Goal: Transaction & Acquisition: Purchase product/service

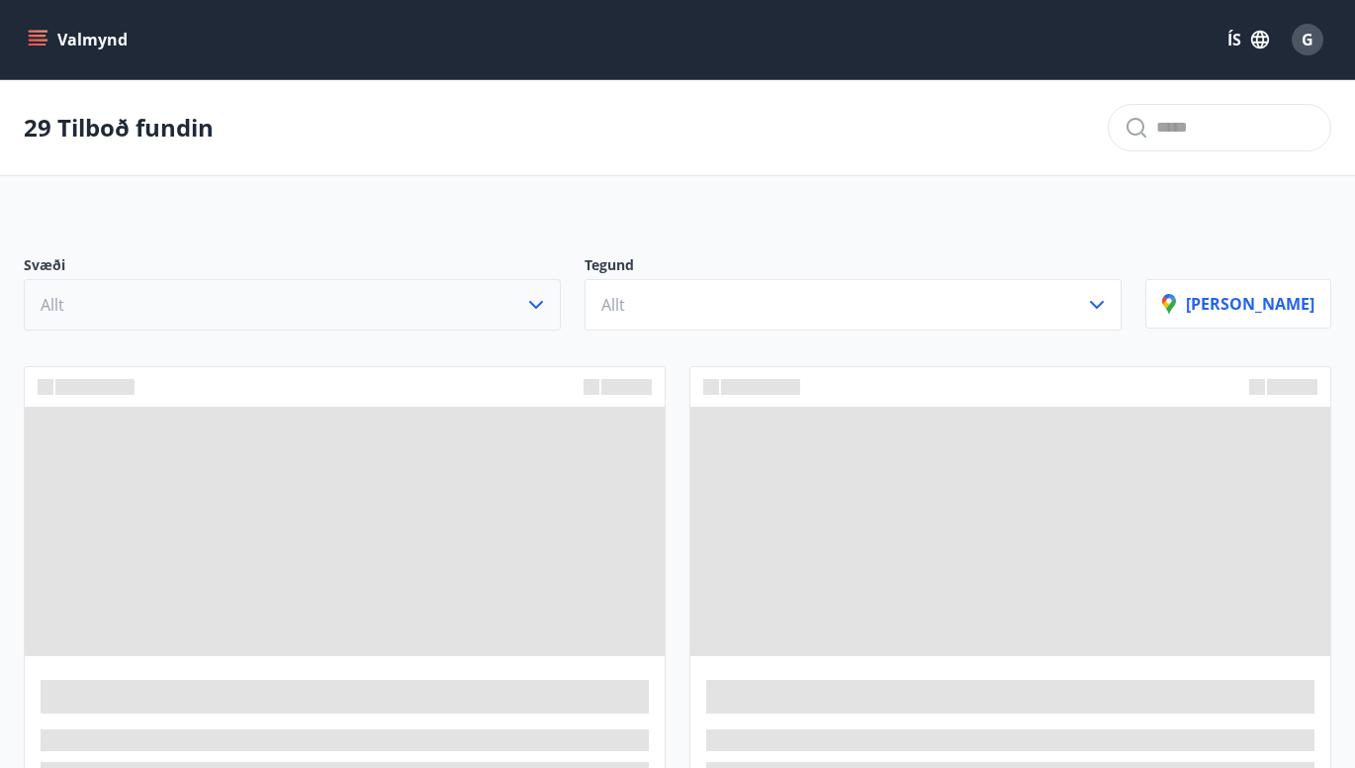
click at [548, 300] on icon "button" at bounding box center [536, 305] width 24 height 24
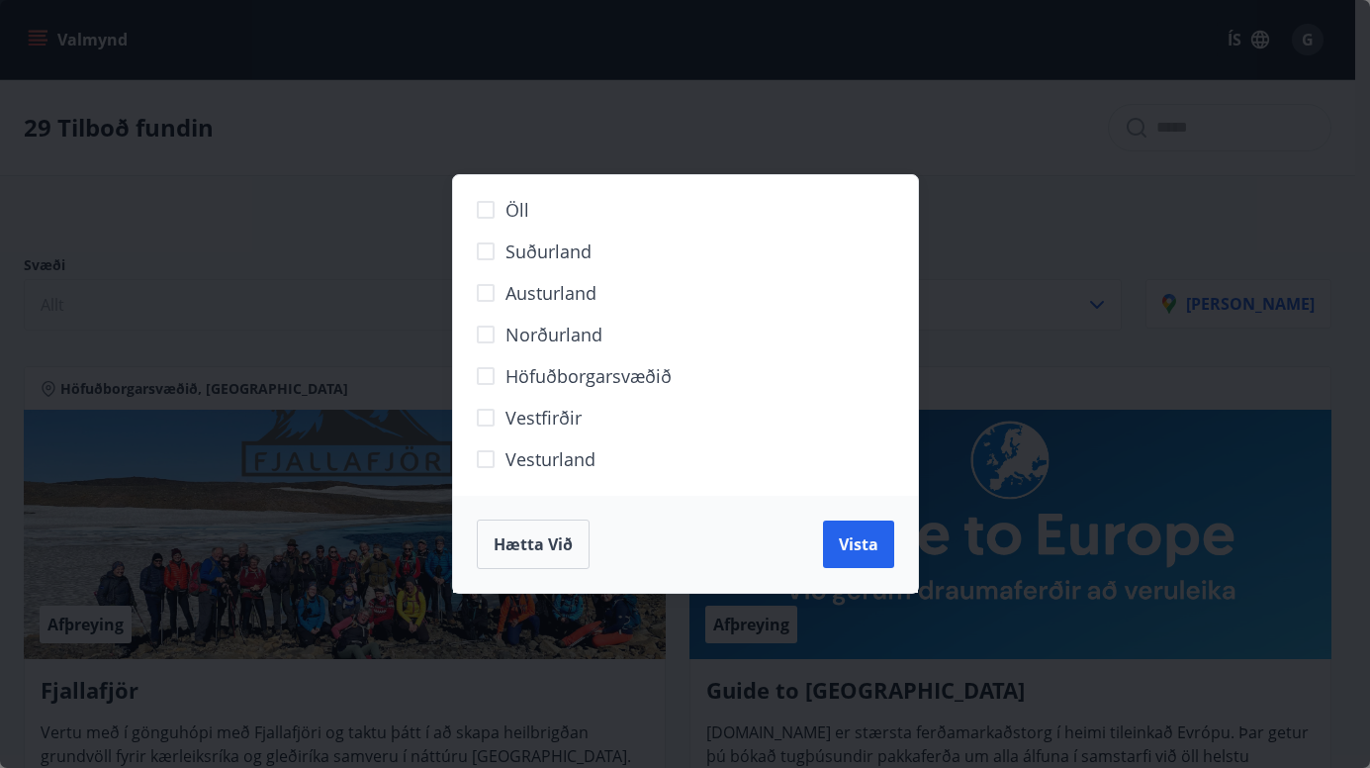
click at [1064, 161] on div "Öll Suðurland [GEOGRAPHIC_DATA] Norðurland Höfuðborgarsvæðið [GEOGRAPHIC_DATA] …" at bounding box center [685, 384] width 1370 height 768
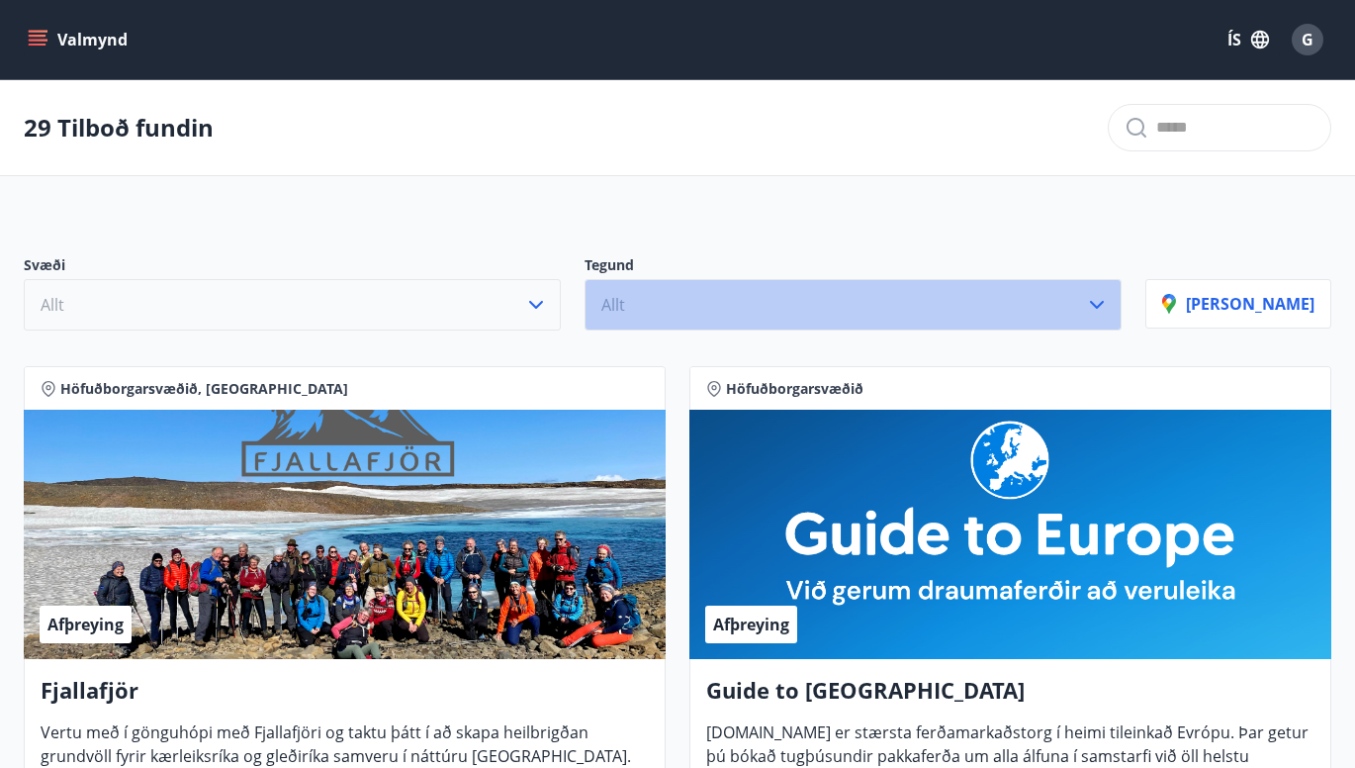
click at [710, 288] on button "Allt" at bounding box center [853, 304] width 537 height 51
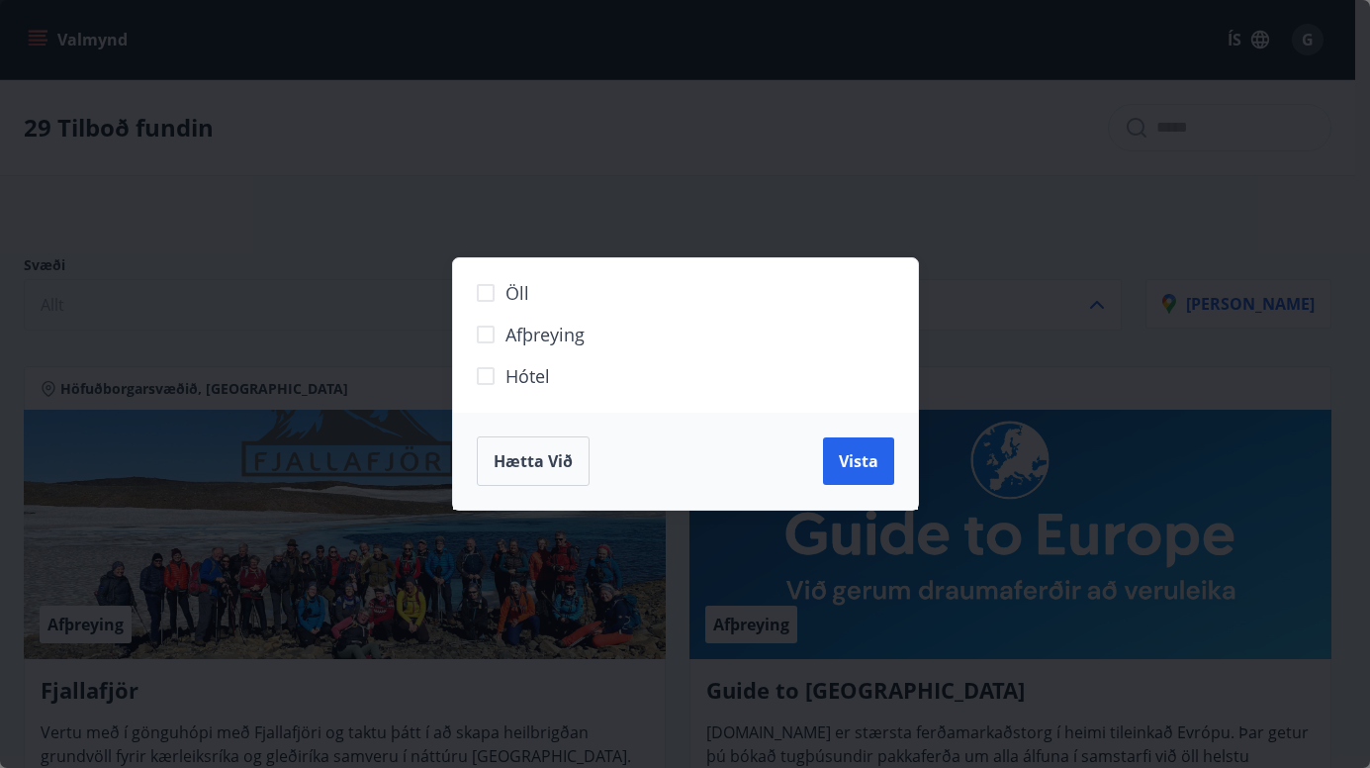
click at [702, 178] on div "Öll Afþreying Hótel Hætta við Vista" at bounding box center [685, 384] width 1370 height 768
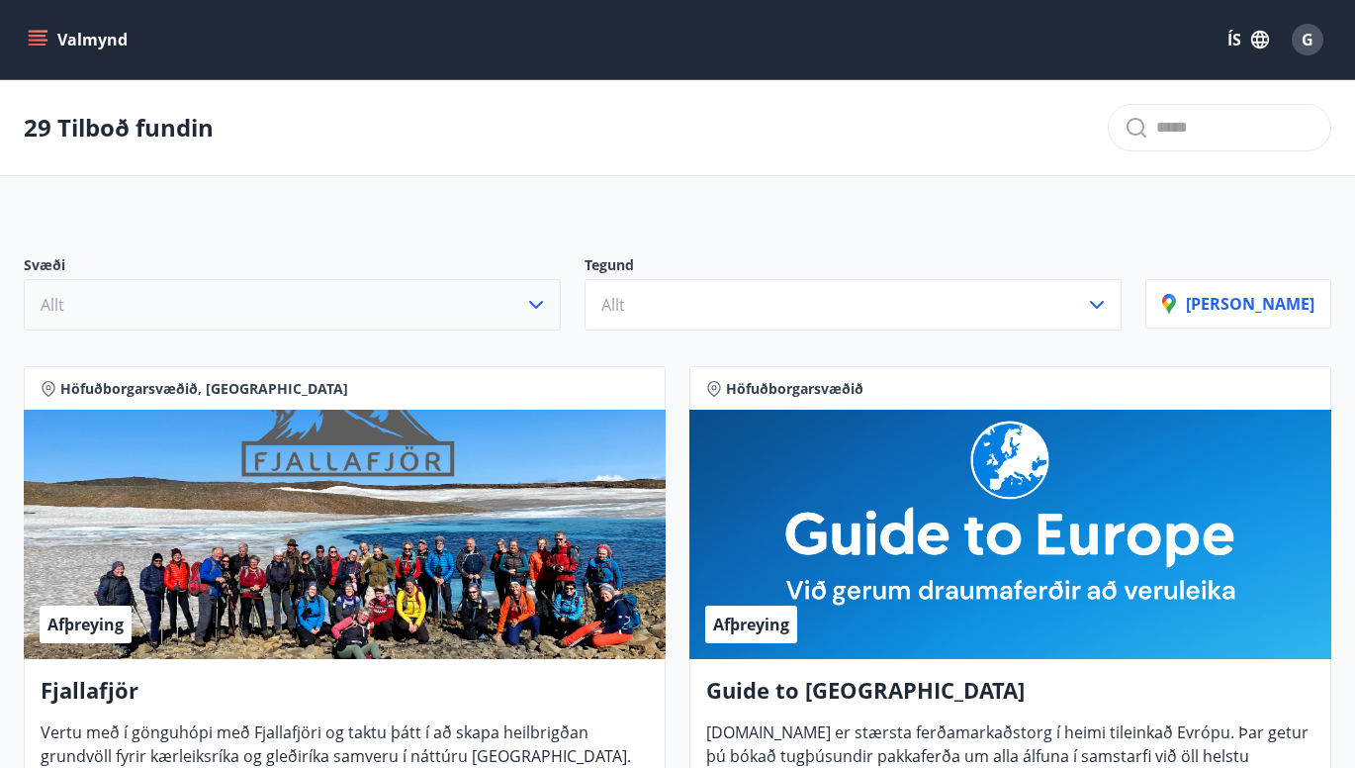
click at [41, 37] on icon "menu" at bounding box center [38, 40] width 20 height 20
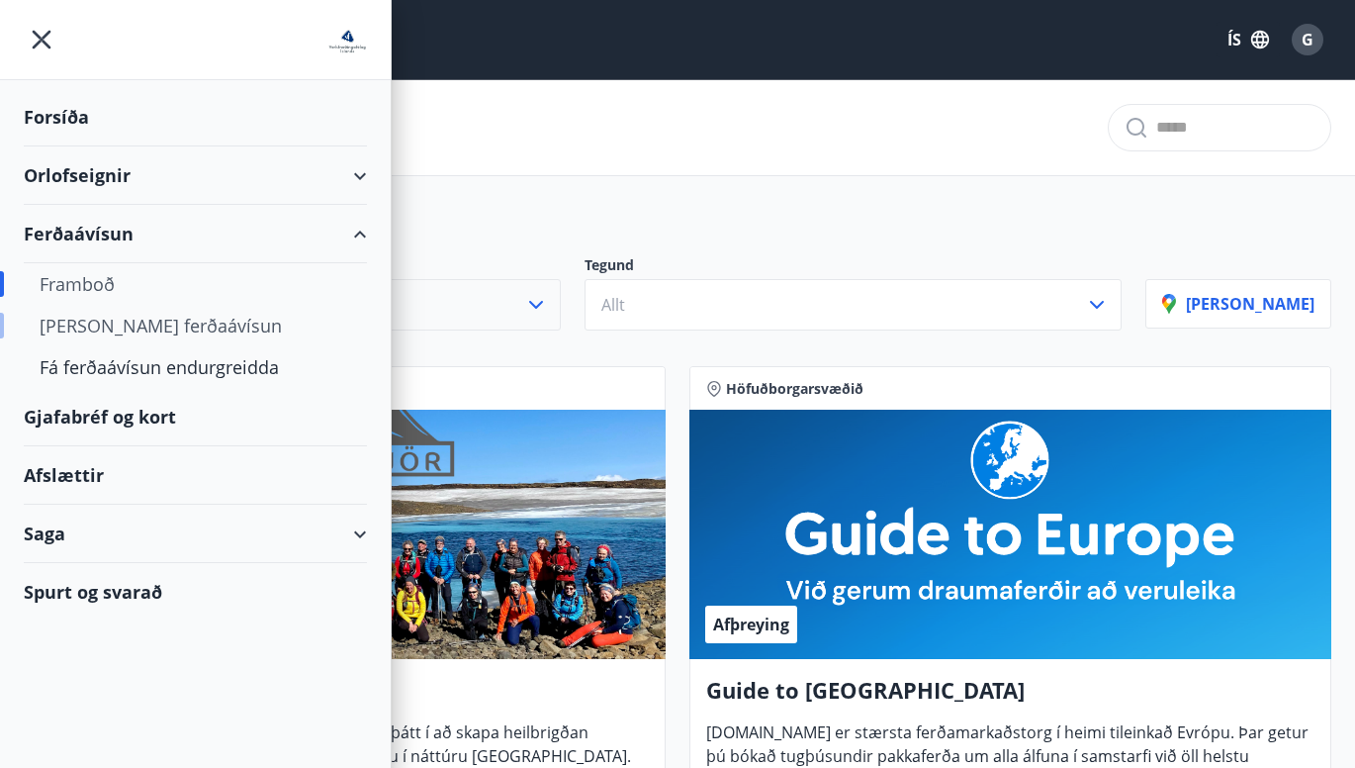
click at [137, 322] on div "[PERSON_NAME] ferðaávísun" at bounding box center [196, 326] width 312 height 42
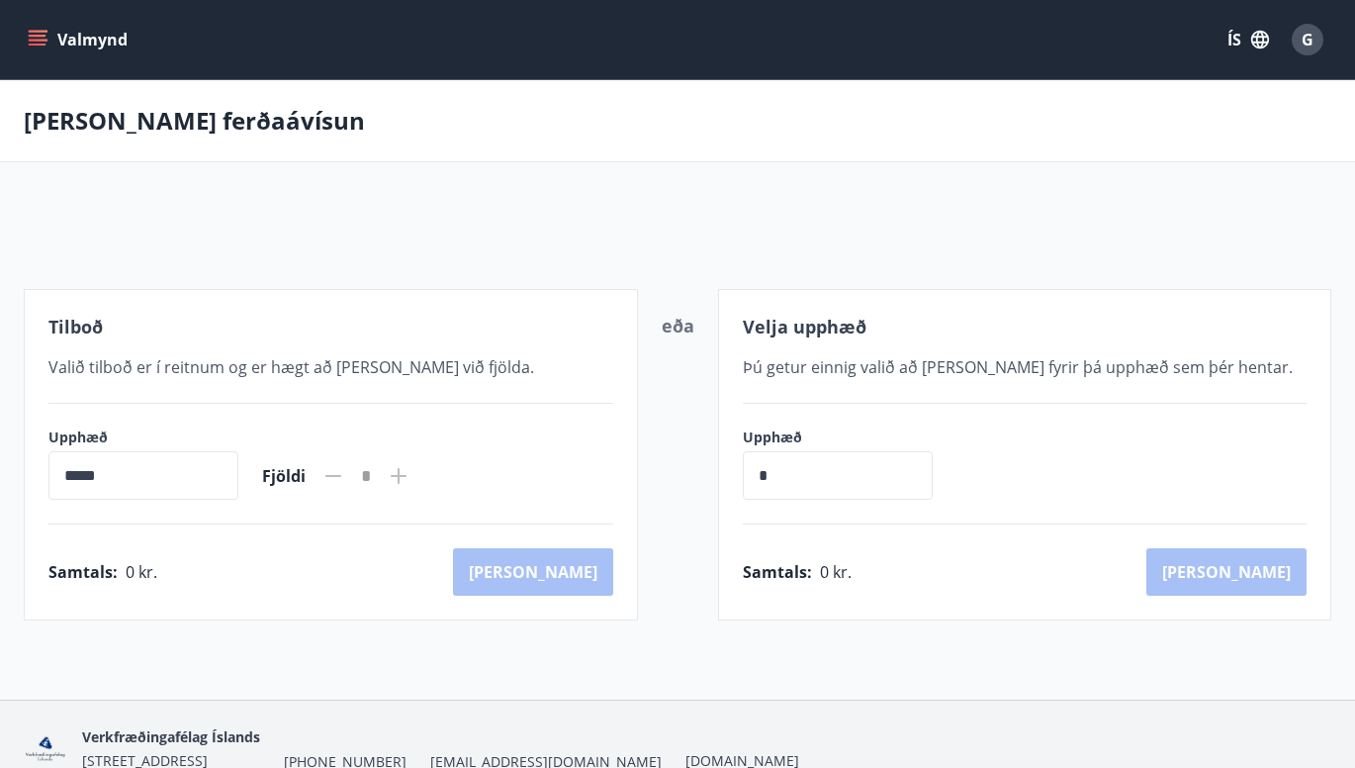
click at [33, 35] on icon "menu" at bounding box center [38, 36] width 18 height 2
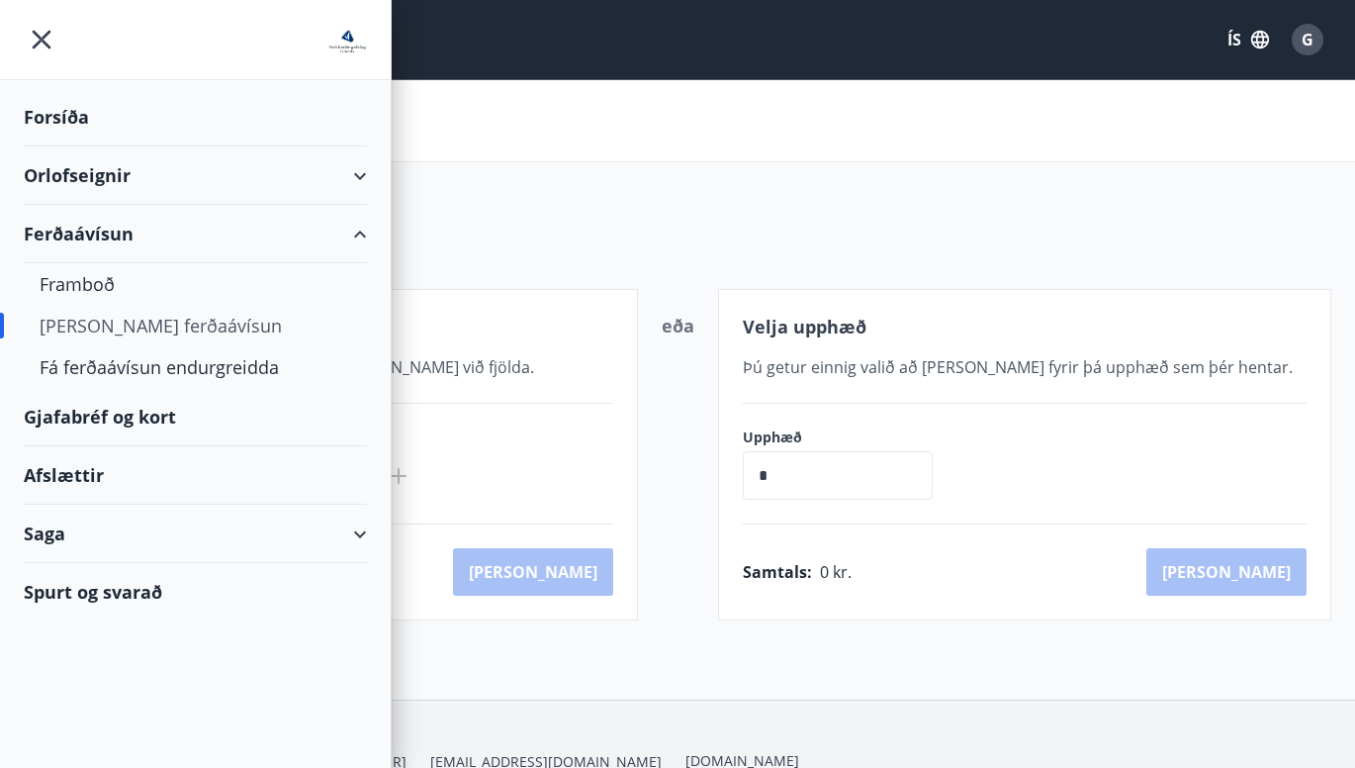
click at [69, 109] on div "Forsíða" at bounding box center [195, 117] width 343 height 58
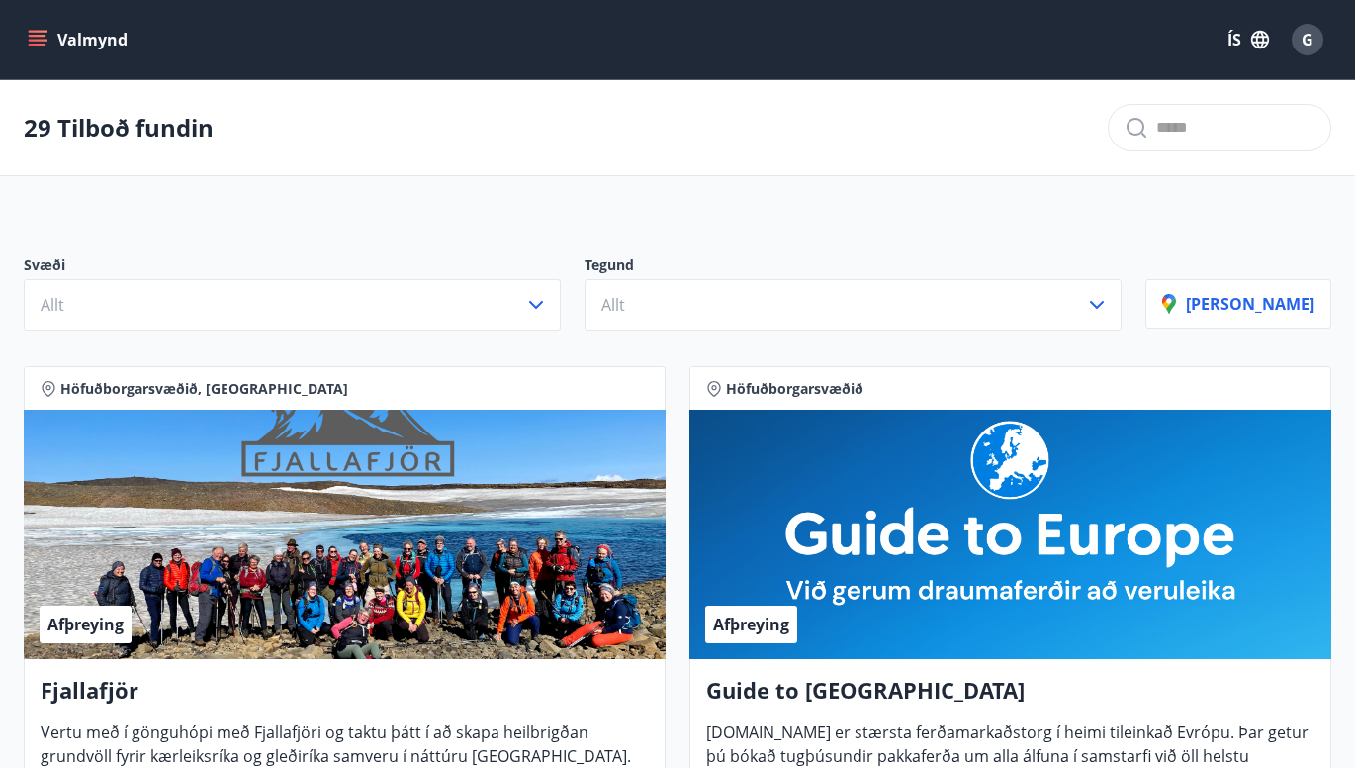
click at [39, 42] on icon "menu" at bounding box center [38, 40] width 20 height 20
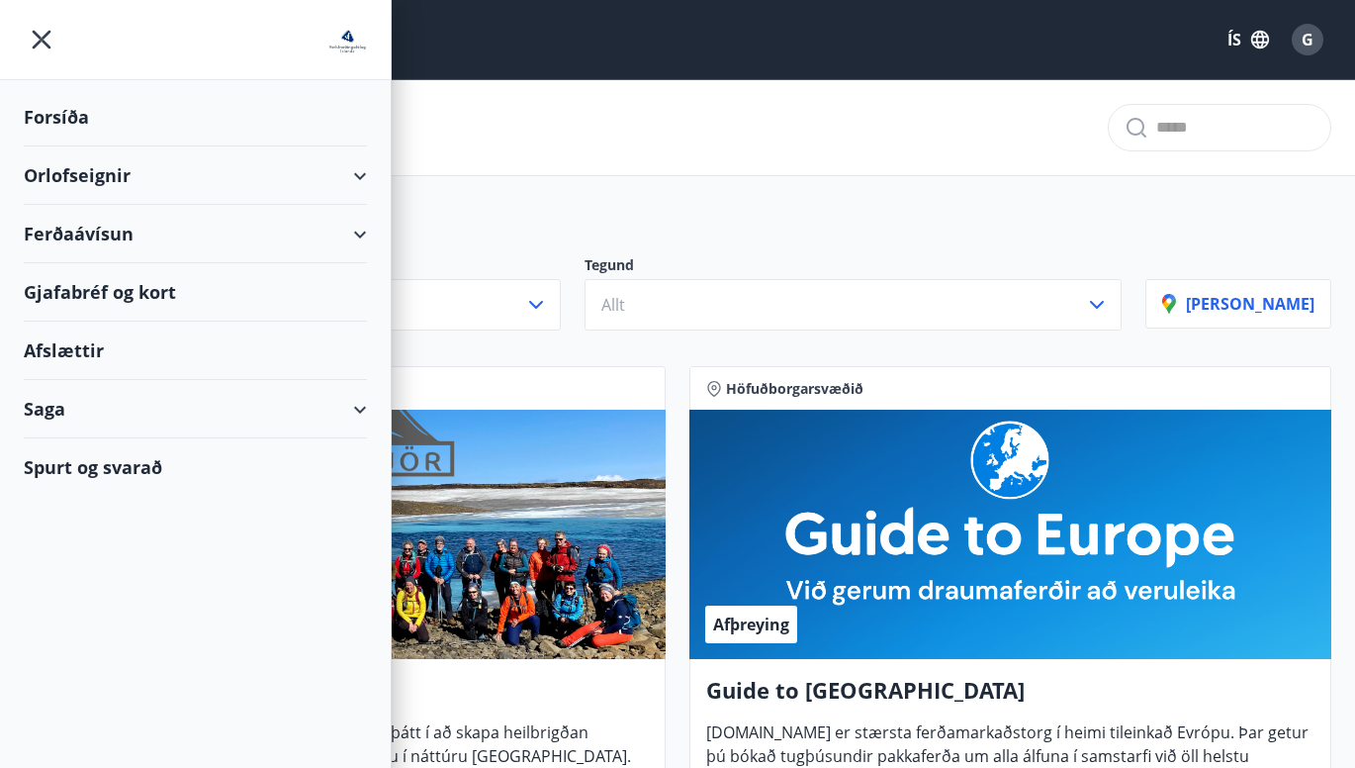
click at [169, 167] on div "Orlofseignir" at bounding box center [195, 175] width 343 height 58
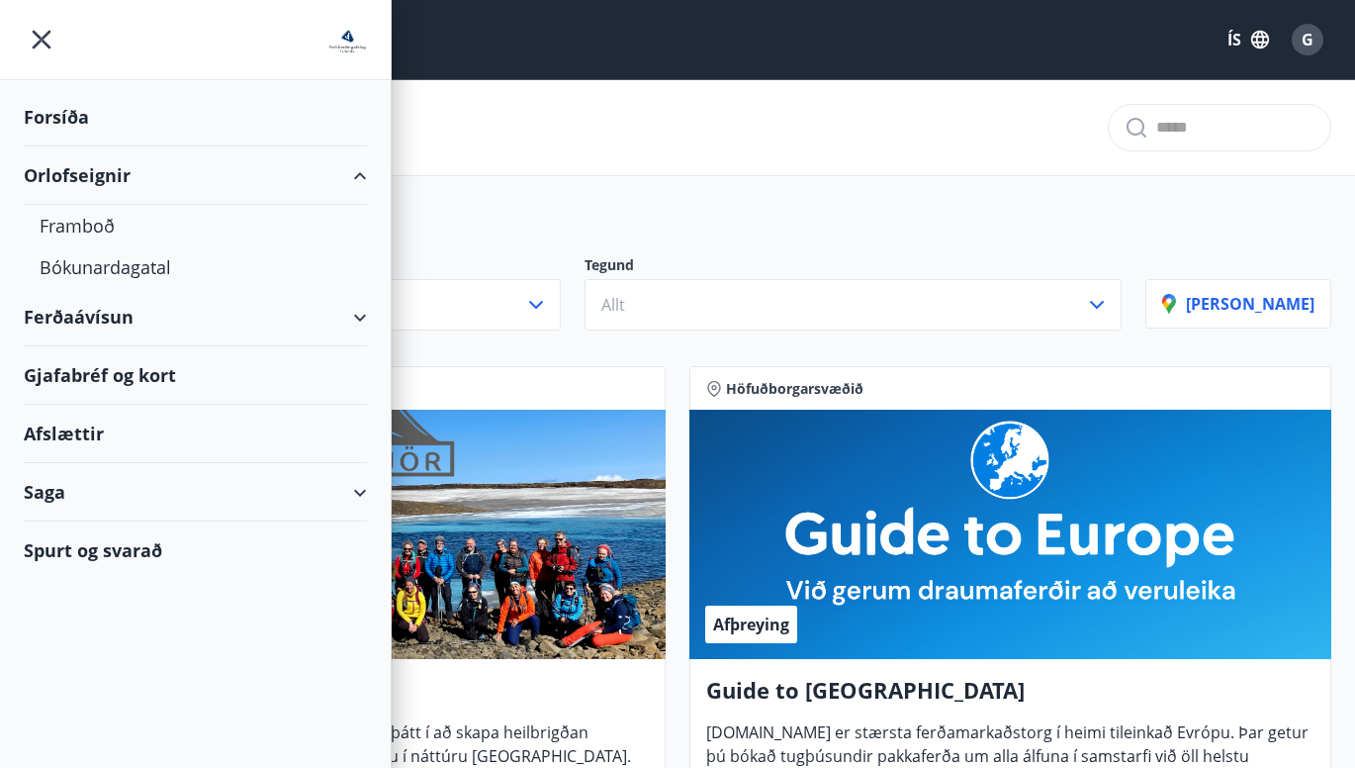
click at [169, 167] on div "Orlofseignir" at bounding box center [195, 175] width 343 height 58
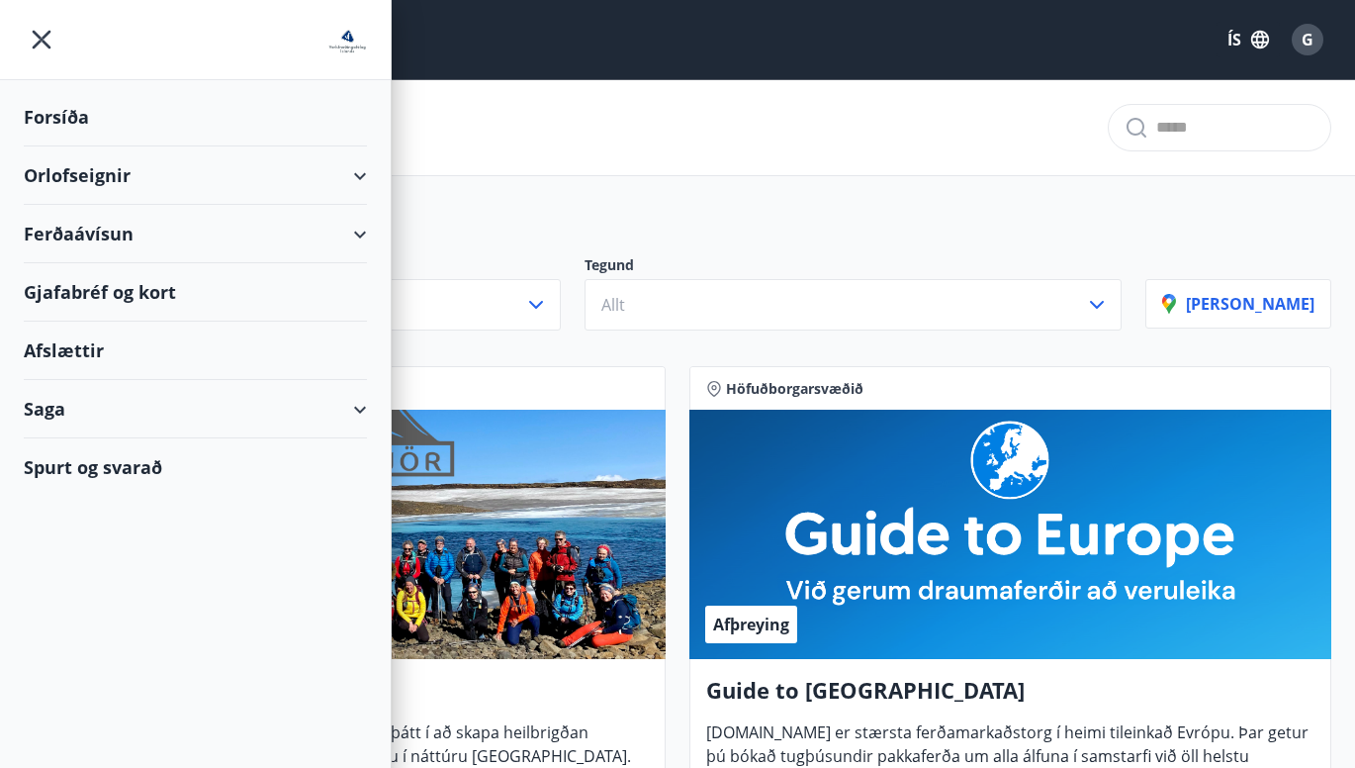
click at [185, 230] on div "Ferðaávísun" at bounding box center [195, 234] width 343 height 58
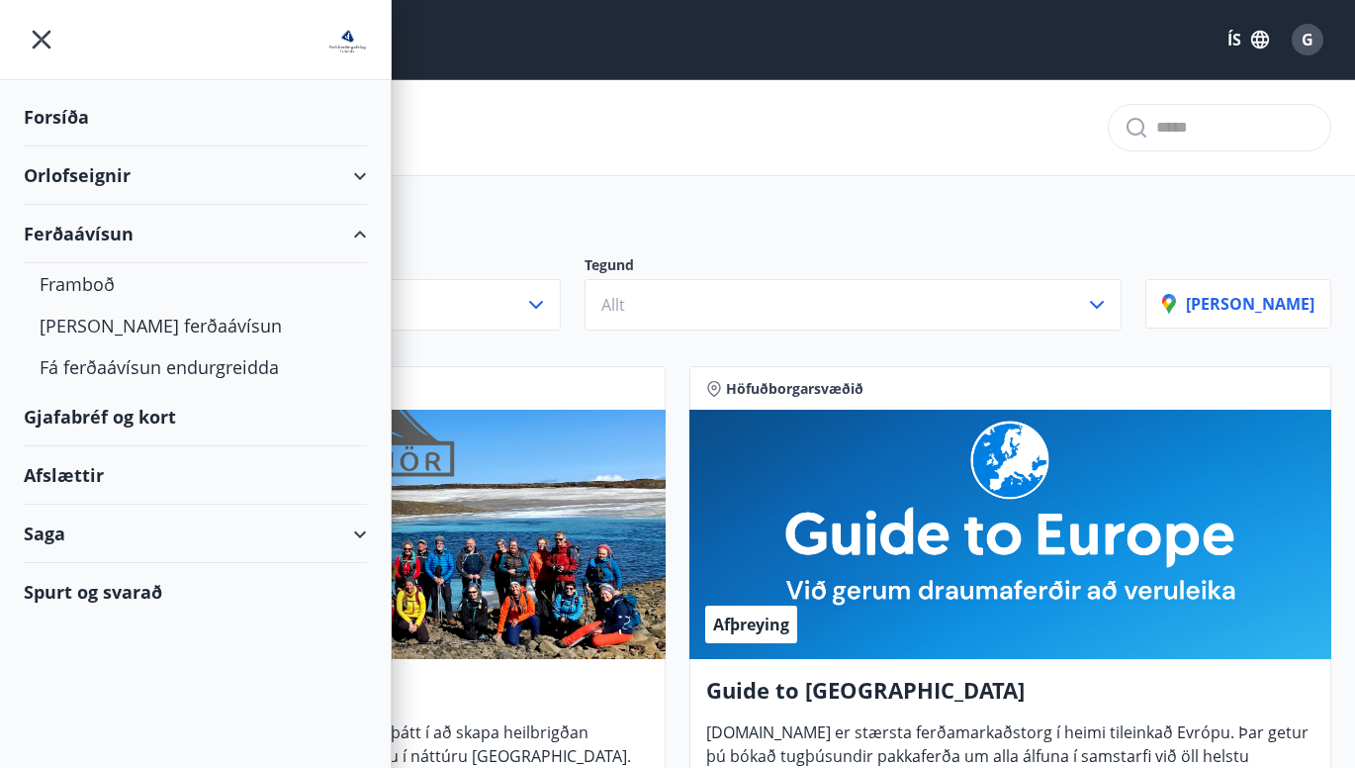
click at [126, 422] on div "Gjafabréf og kort" at bounding box center [195, 417] width 343 height 58
